Goal: Find specific page/section: Find specific page/section

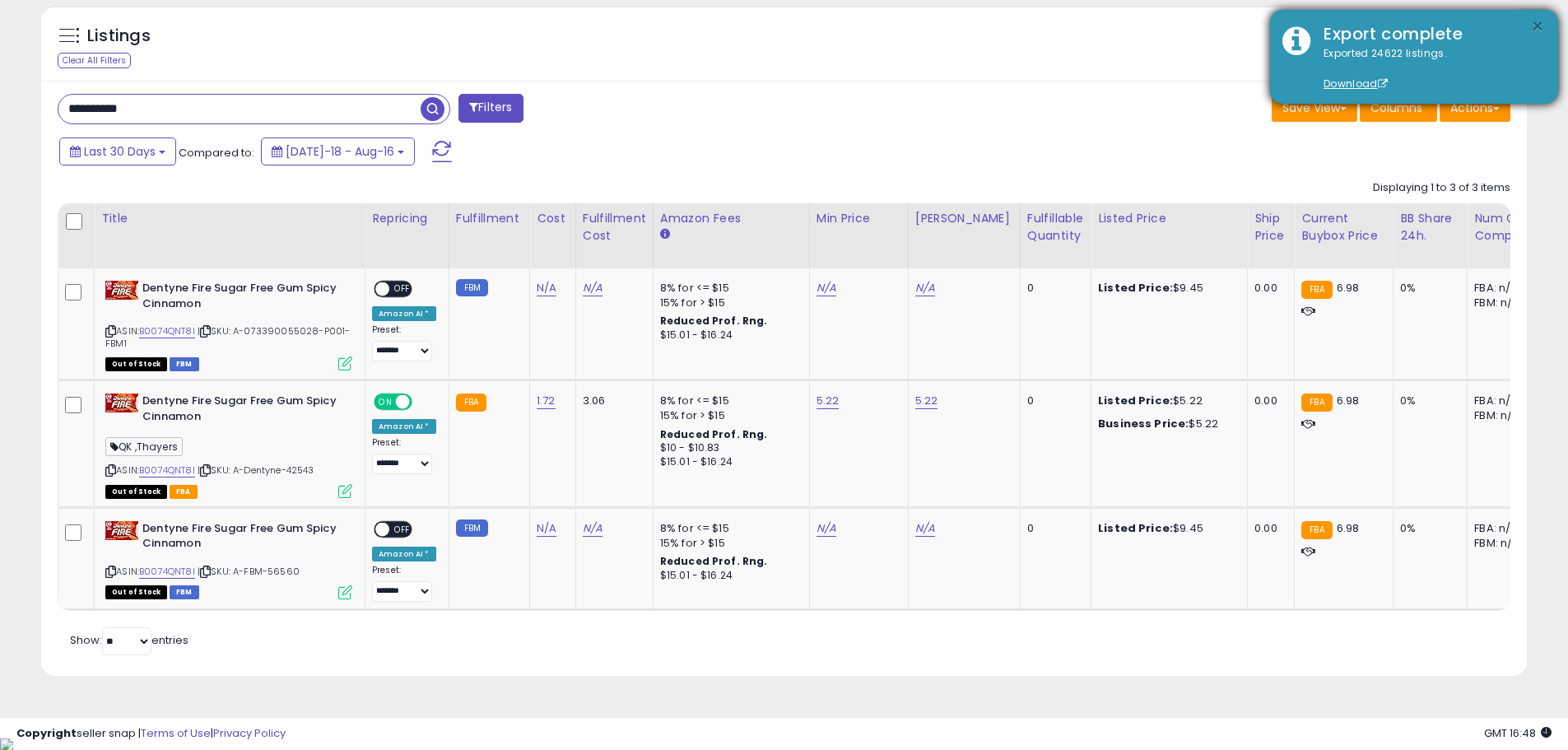
scroll to position [0, 511]
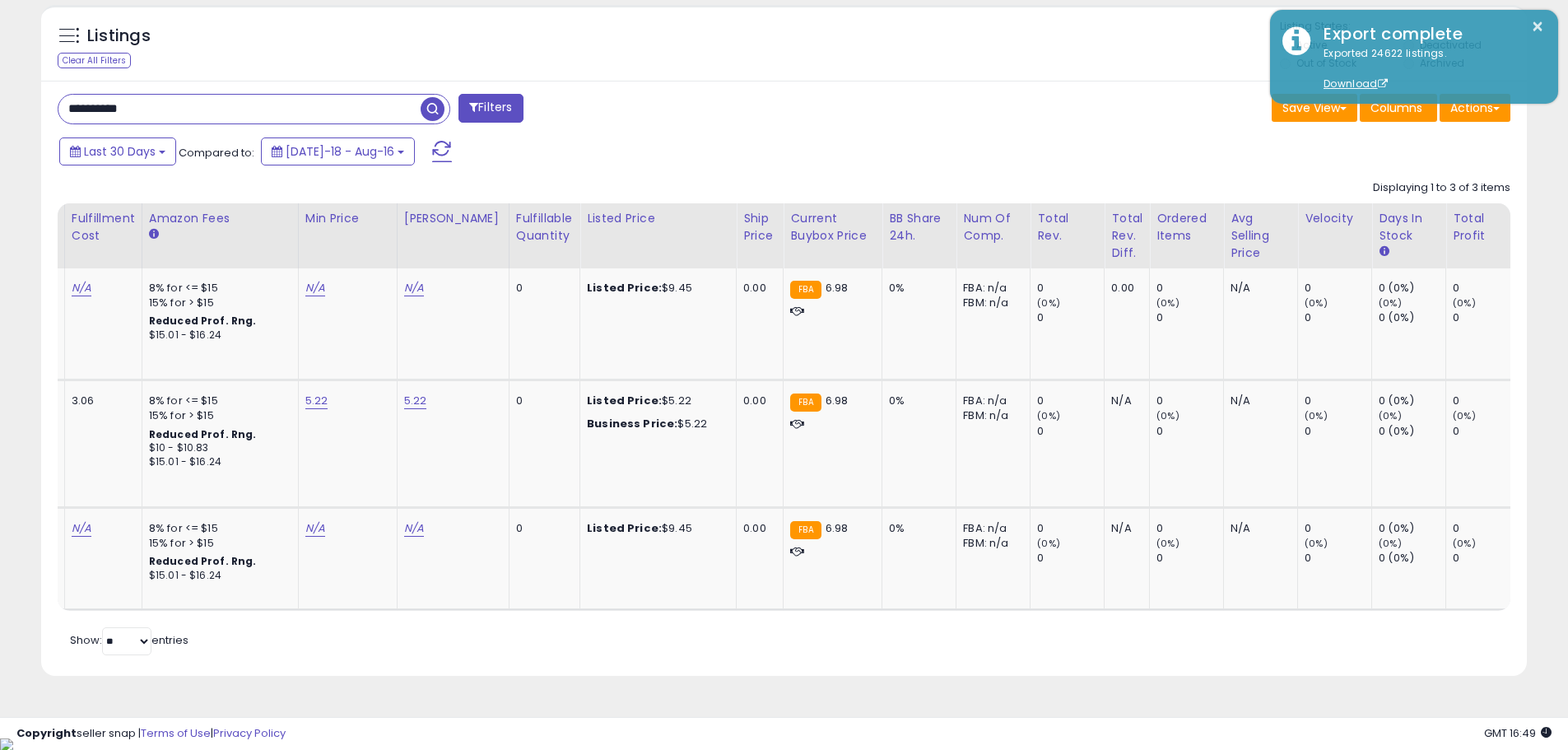
click at [1013, 57] on div "Listings Clear All Filters Listing States:" at bounding box center [784, 46] width 1486 height 56
click at [1019, 57] on div "Listings Clear All Filters Listing States:" at bounding box center [784, 46] width 1486 height 56
drag, startPoint x: 159, startPoint y: 120, endPoint x: 73, endPoint y: 108, distance: 86.8
click at [73, 108] on input "**********" at bounding box center [240, 109] width 363 height 29
type input "*"
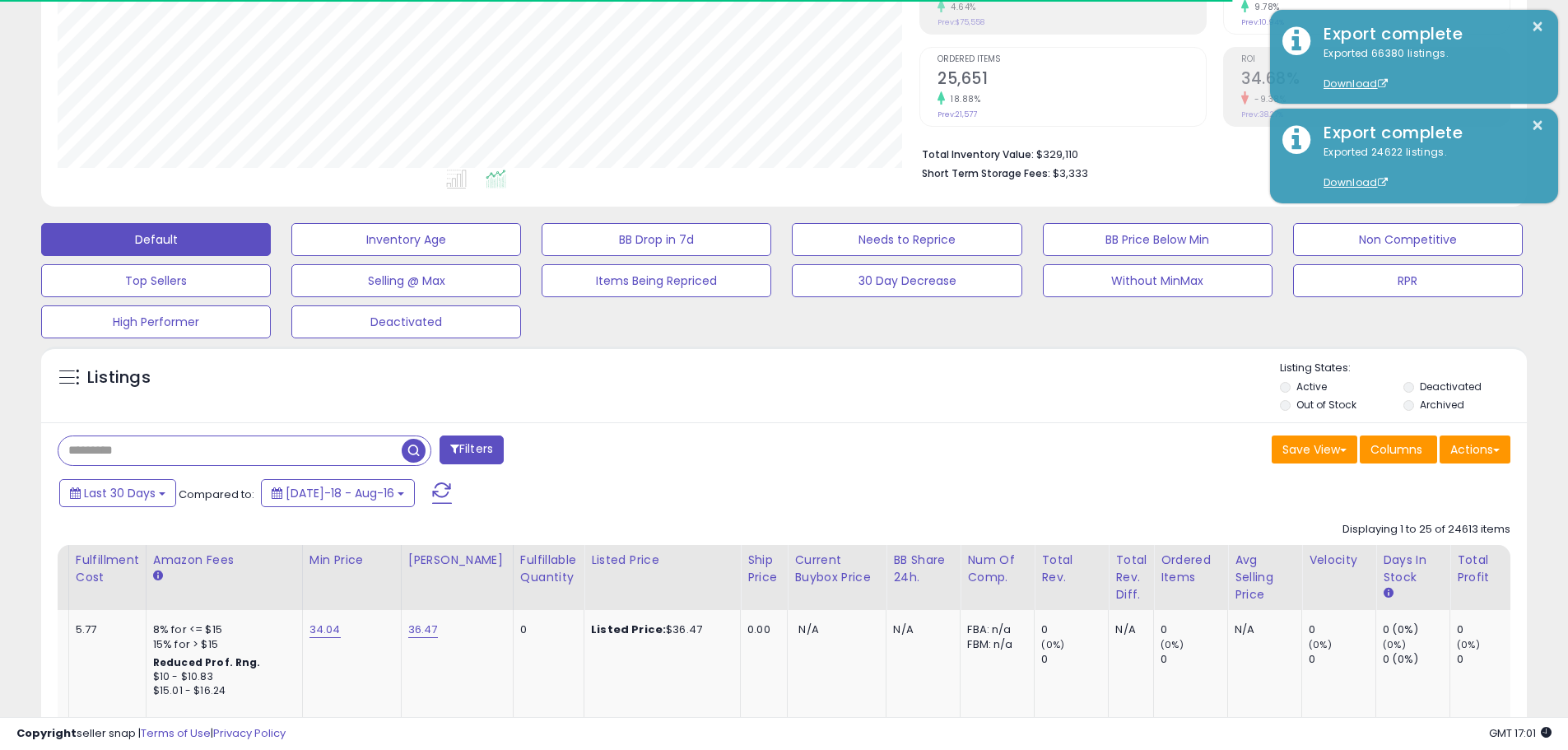
scroll to position [338, 862]
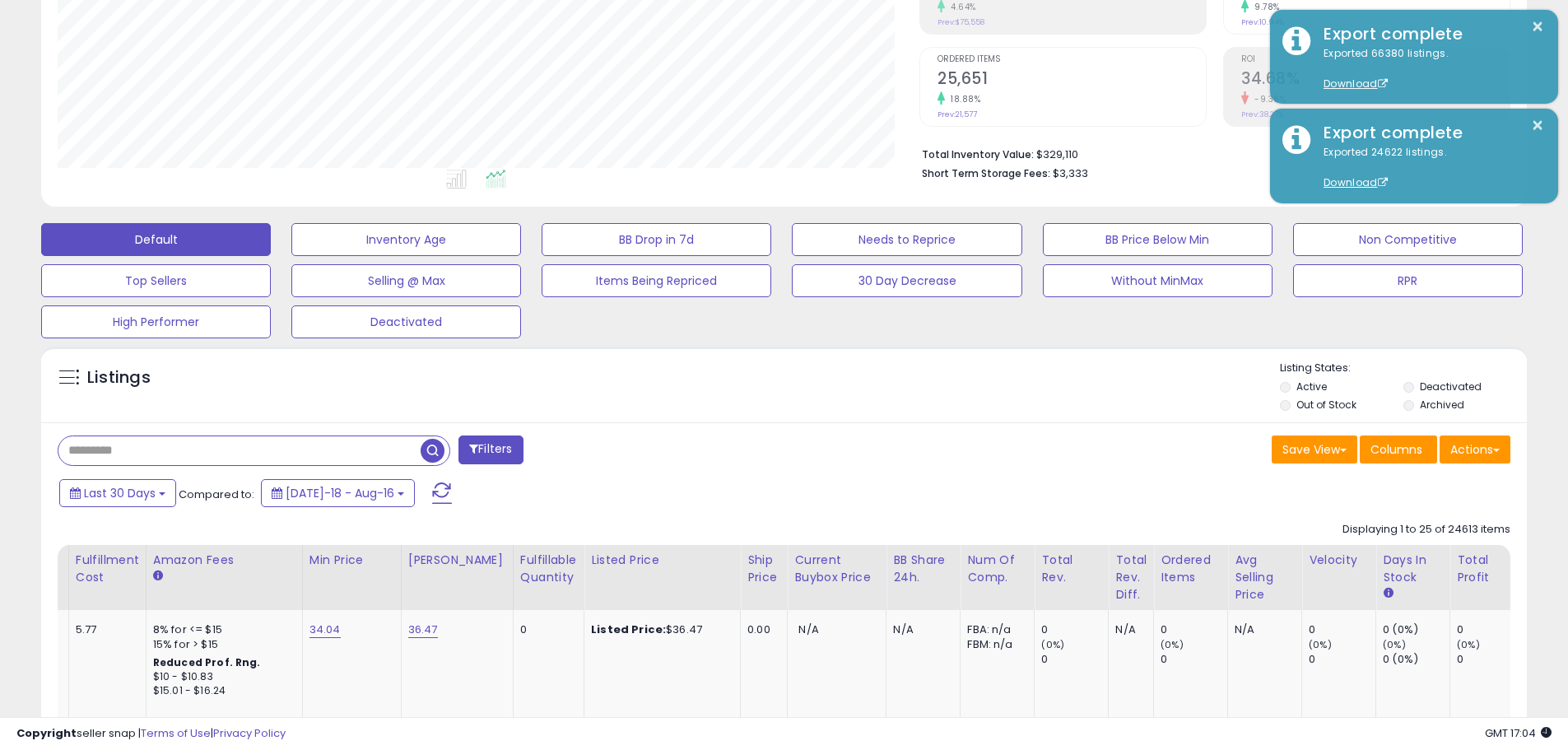
click at [1031, 356] on div "Listings Active" at bounding box center [784, 385] width 1486 height 76
click at [1036, 371] on div "Listings" at bounding box center [784, 388] width 1486 height 56
click at [1037, 369] on div "Listings" at bounding box center [784, 388] width 1486 height 56
click at [1040, 364] on div "Listings" at bounding box center [784, 388] width 1486 height 56
click at [1040, 361] on div at bounding box center [785, 361] width 988 height 1
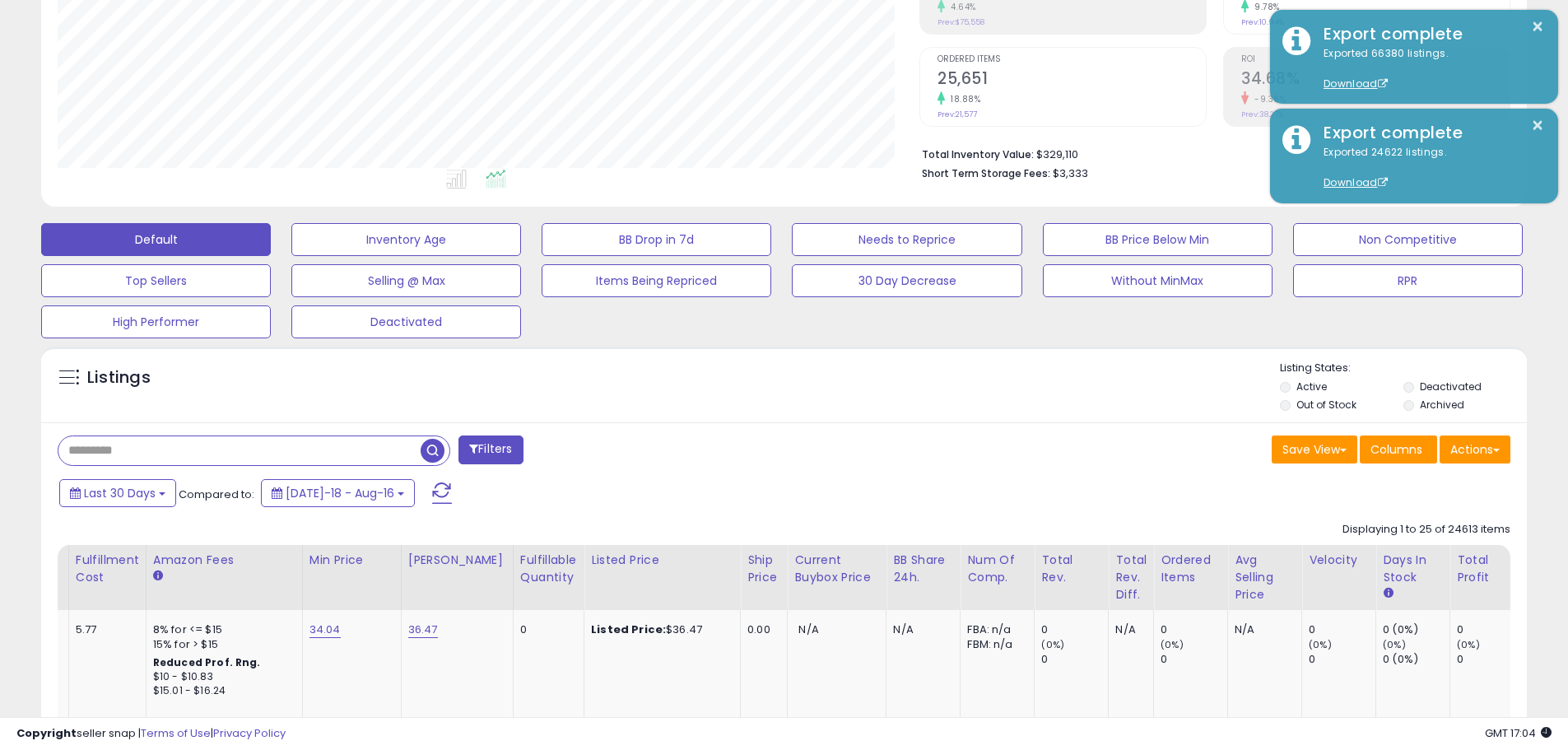
click at [1039, 350] on div "Listings Active" at bounding box center [784, 385] width 1486 height 76
click at [1039, 348] on div "Listings Active" at bounding box center [784, 385] width 1486 height 76
drag, startPoint x: 1034, startPoint y: 348, endPoint x: 1023, endPoint y: 346, distance: 11.2
click at [1032, 349] on div "Listings Active" at bounding box center [784, 385] width 1486 height 76
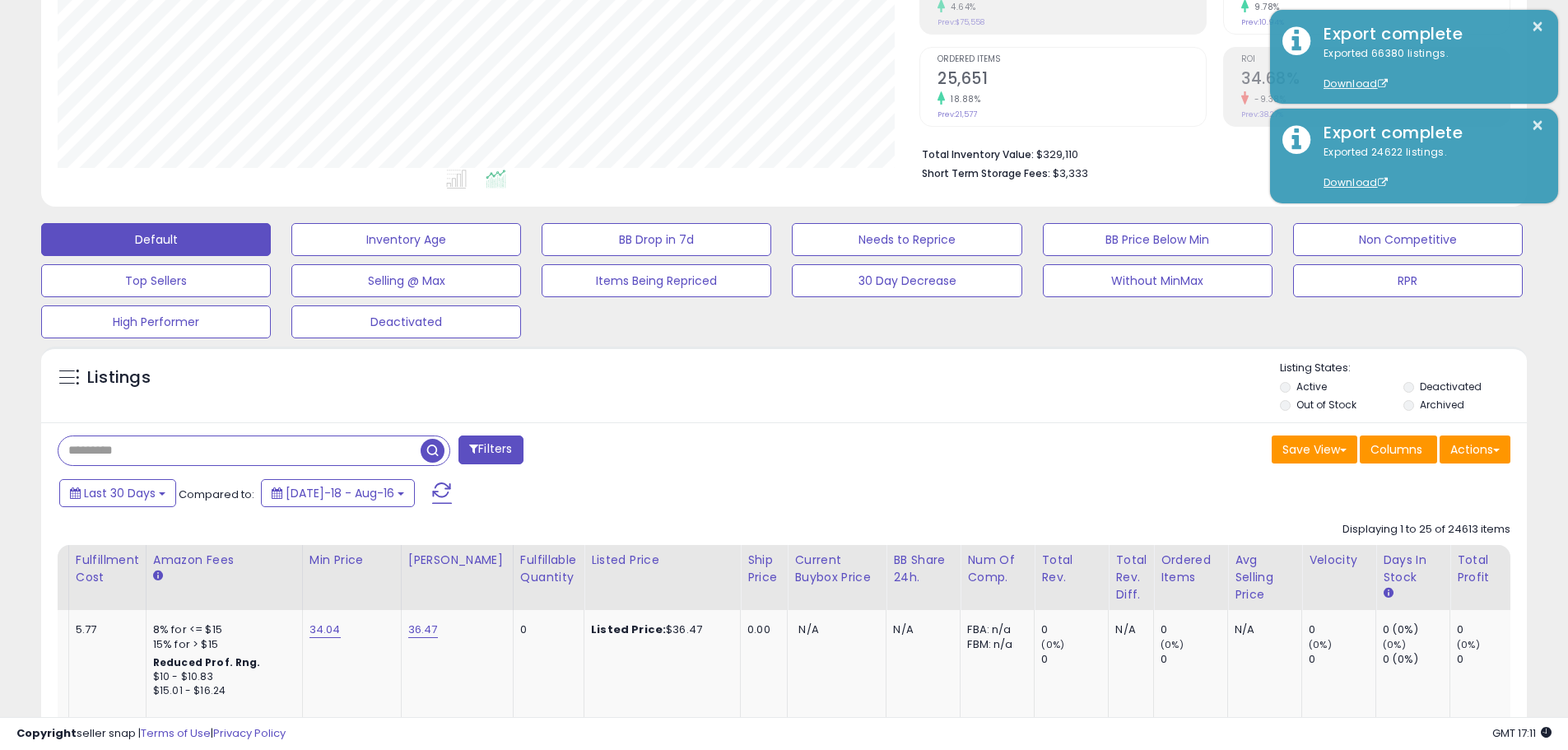
click at [1111, 463] on div "Save View Save As New View Update Current View Columns Actions Import Export Vi…" at bounding box center [1154, 451] width 739 height 32
drag, startPoint x: 1111, startPoint y: 463, endPoint x: 1097, endPoint y: 463, distance: 14.0
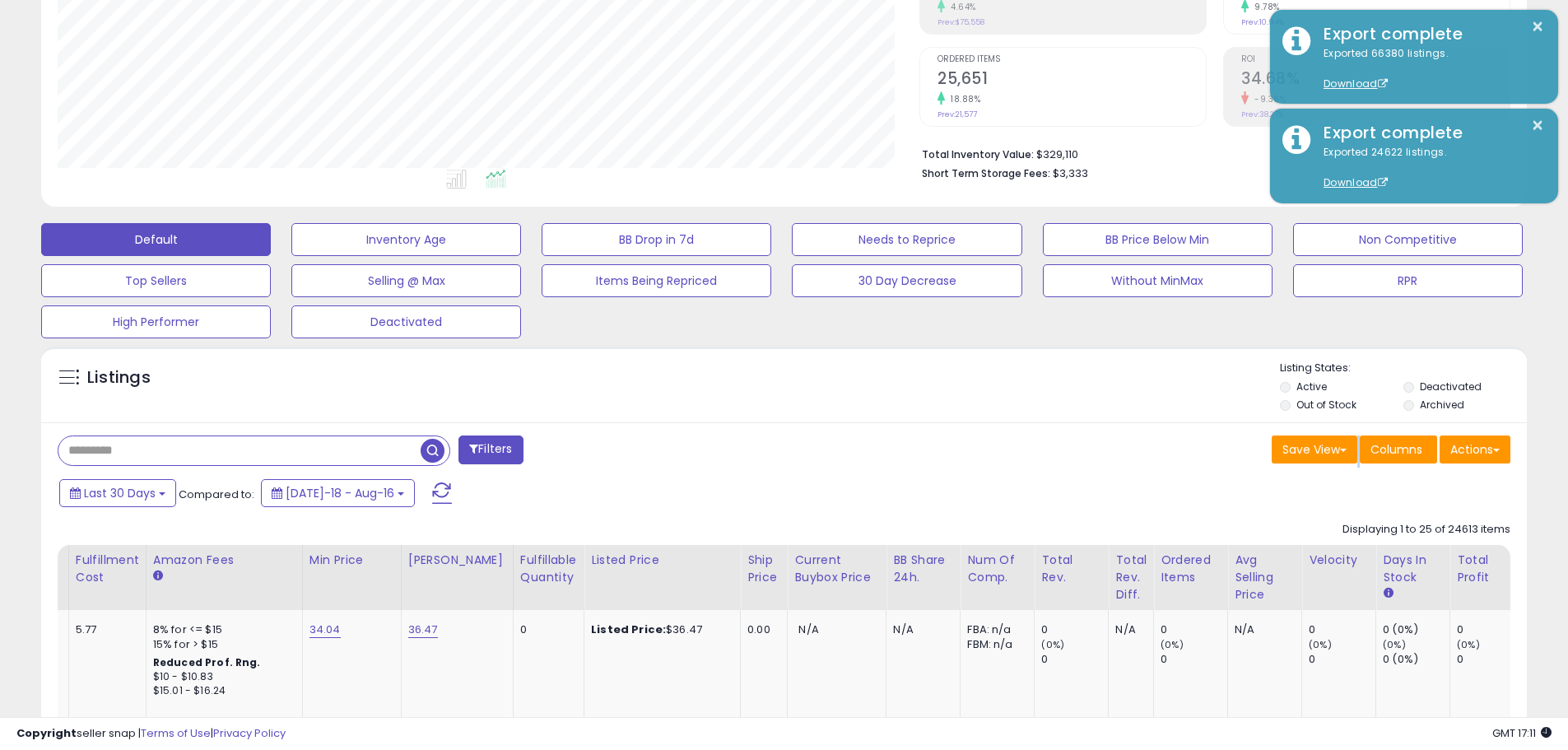
click at [1107, 463] on div "Save View Save As New View Update Current View Columns Actions Import Export Vi…" at bounding box center [1154, 451] width 739 height 32
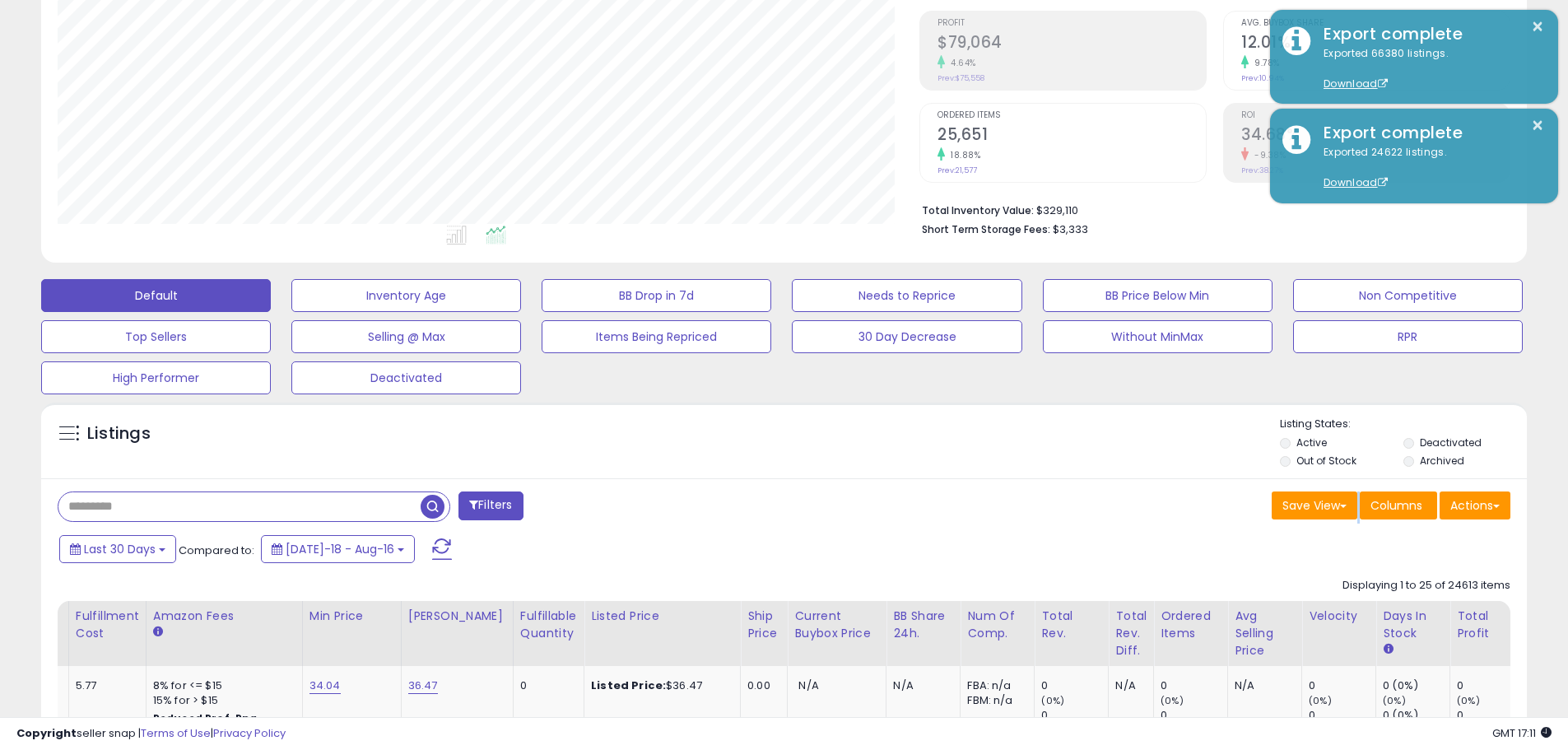
scroll to position [213, 0]
